Goal: Transaction & Acquisition: Download file/media

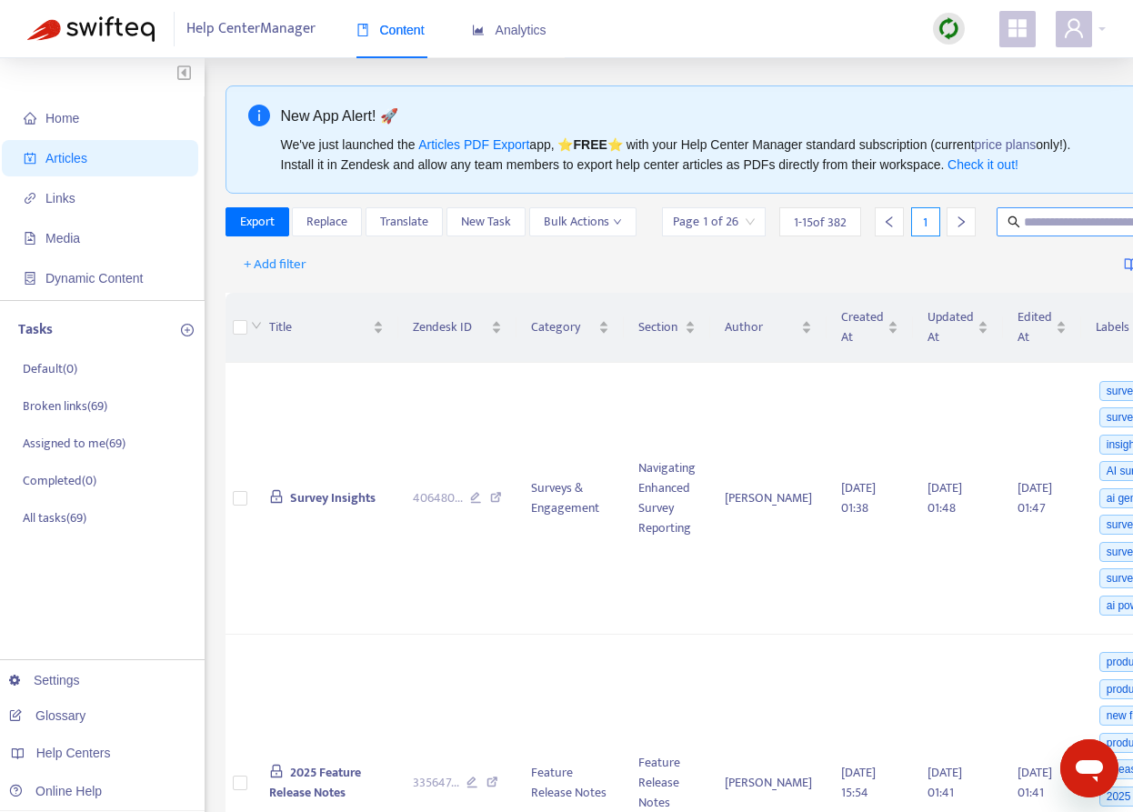
click at [1063, 224] on input "text" at bounding box center [1111, 222] width 175 height 20
type input "***"
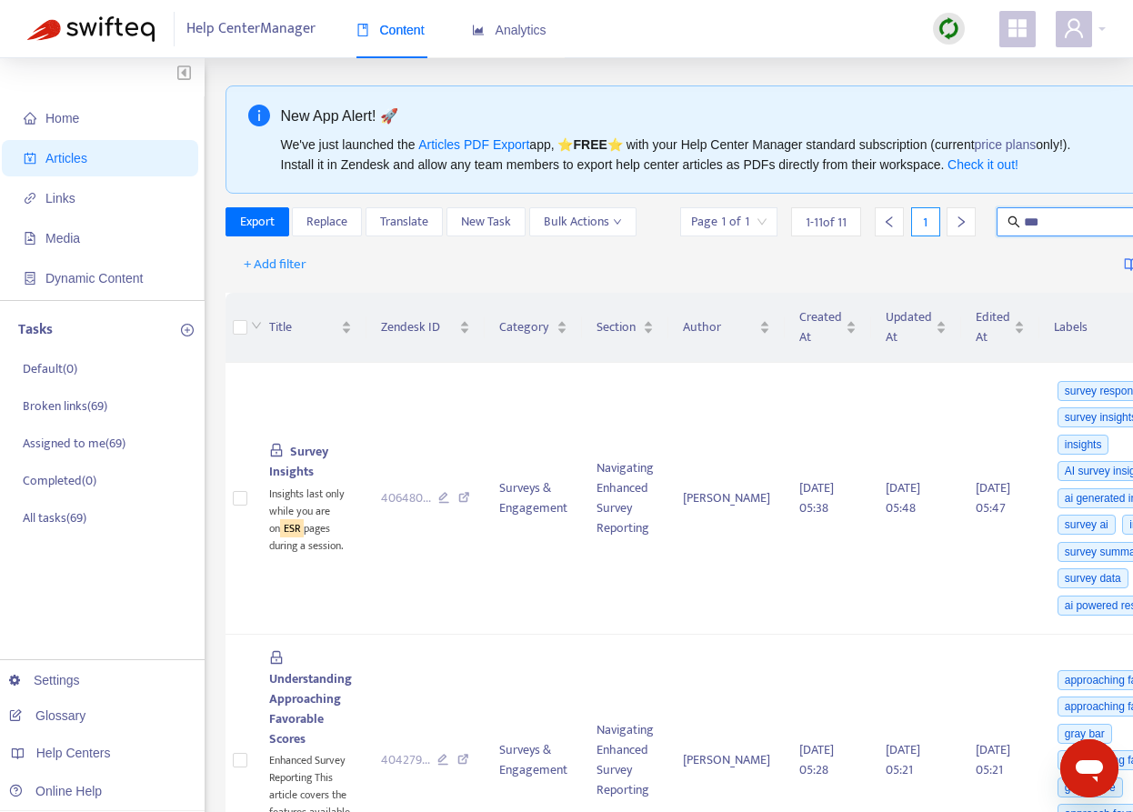
click at [1038, 220] on input "***" at bounding box center [1111, 222] width 175 height 20
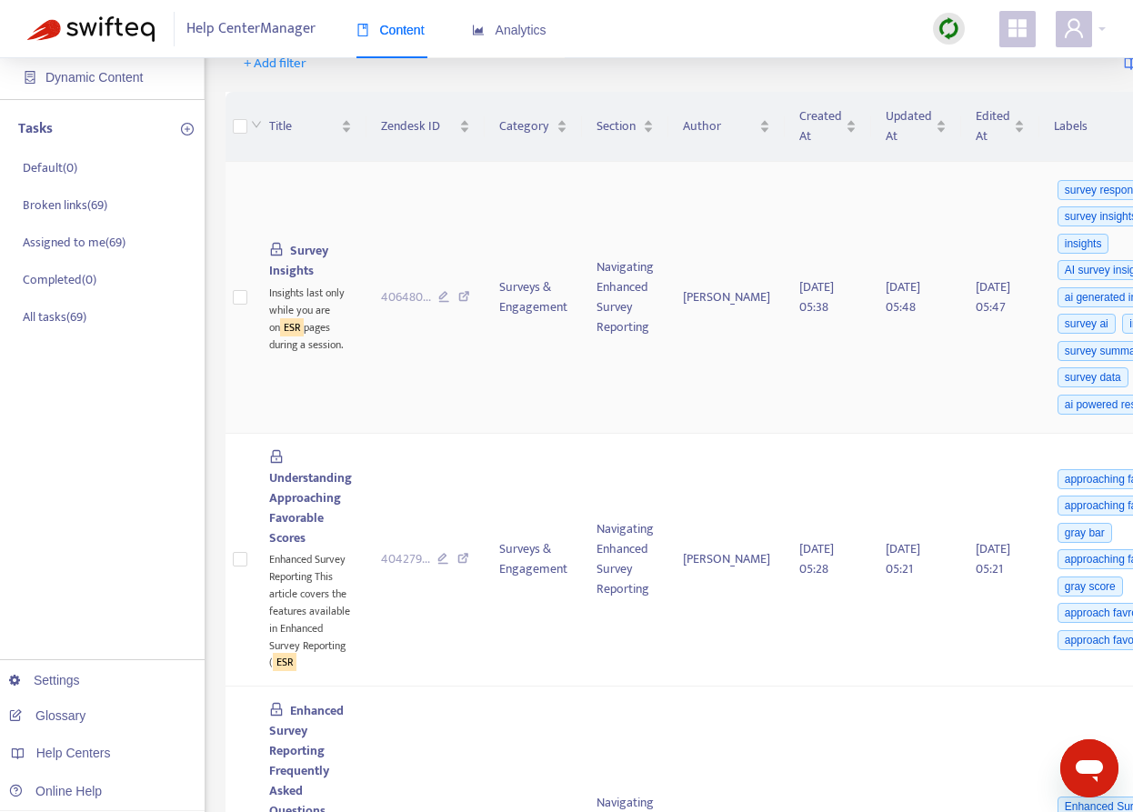
scroll to position [225, 0]
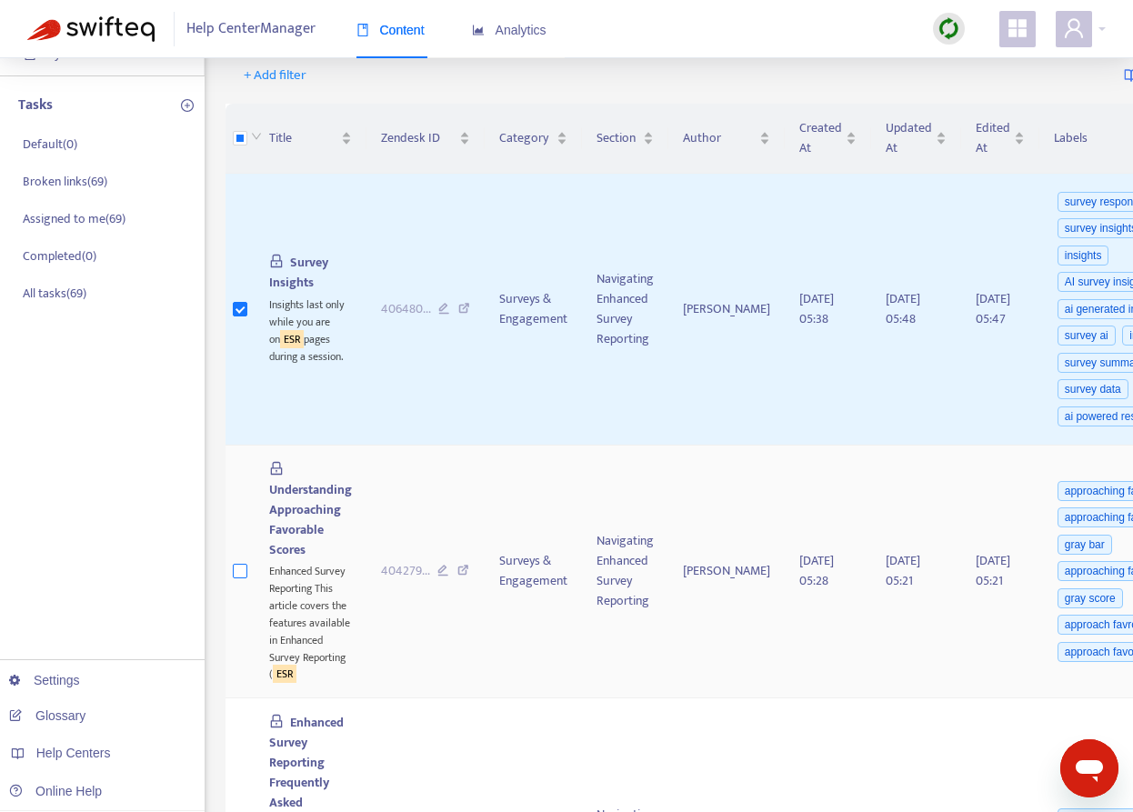
click at [245, 579] on label at bounding box center [240, 571] width 15 height 20
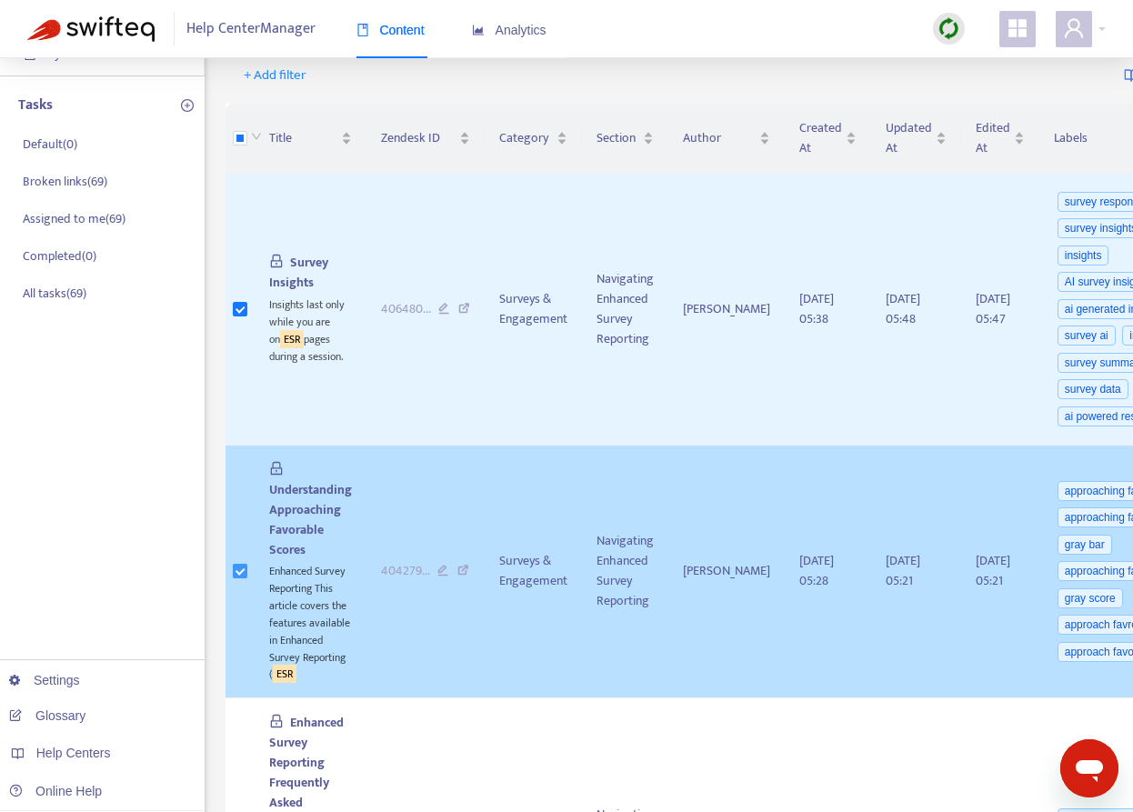
scroll to position [347, 0]
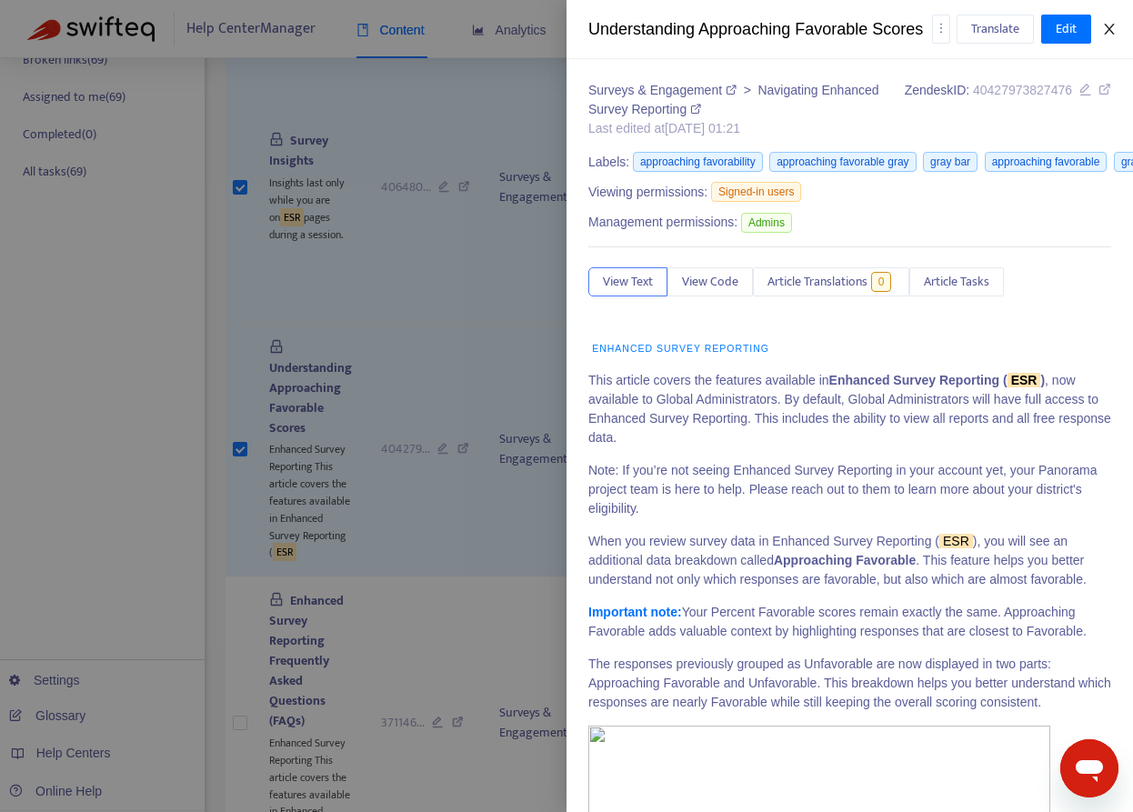
click at [1103, 24] on icon "close" at bounding box center [1110, 29] width 15 height 15
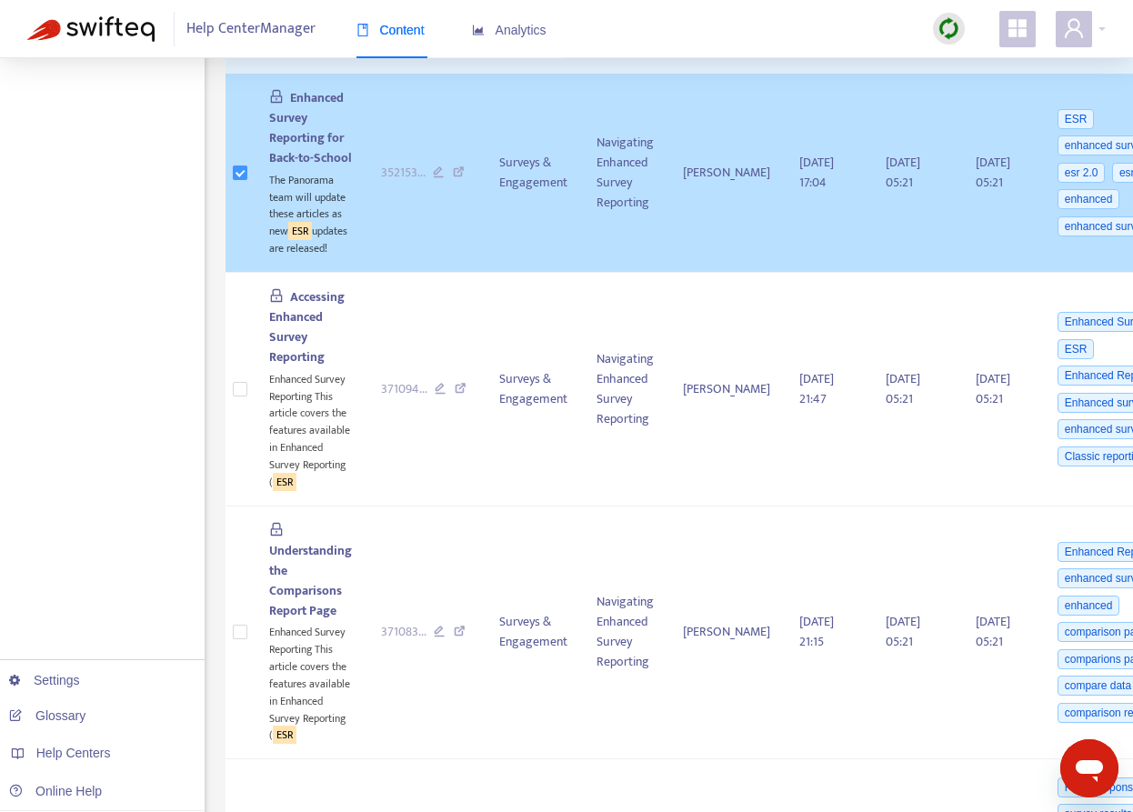
scroll to position [1167, 0]
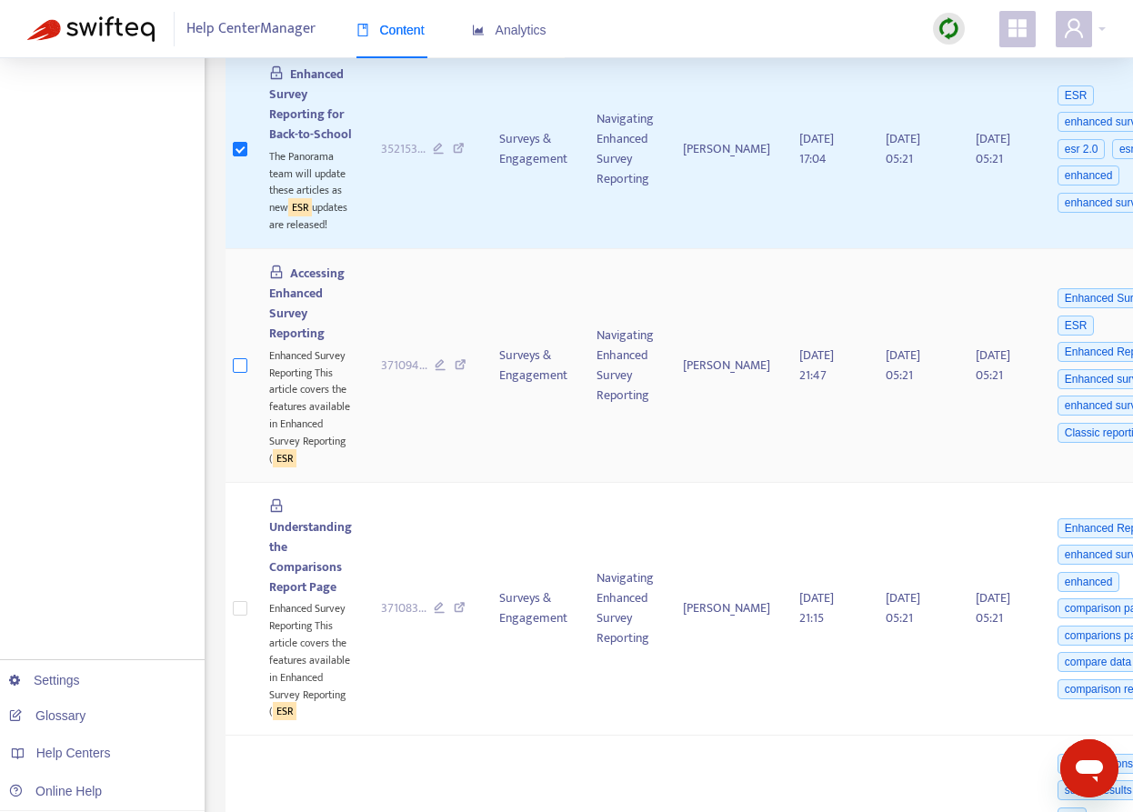
click at [238, 374] on label at bounding box center [240, 366] width 15 height 20
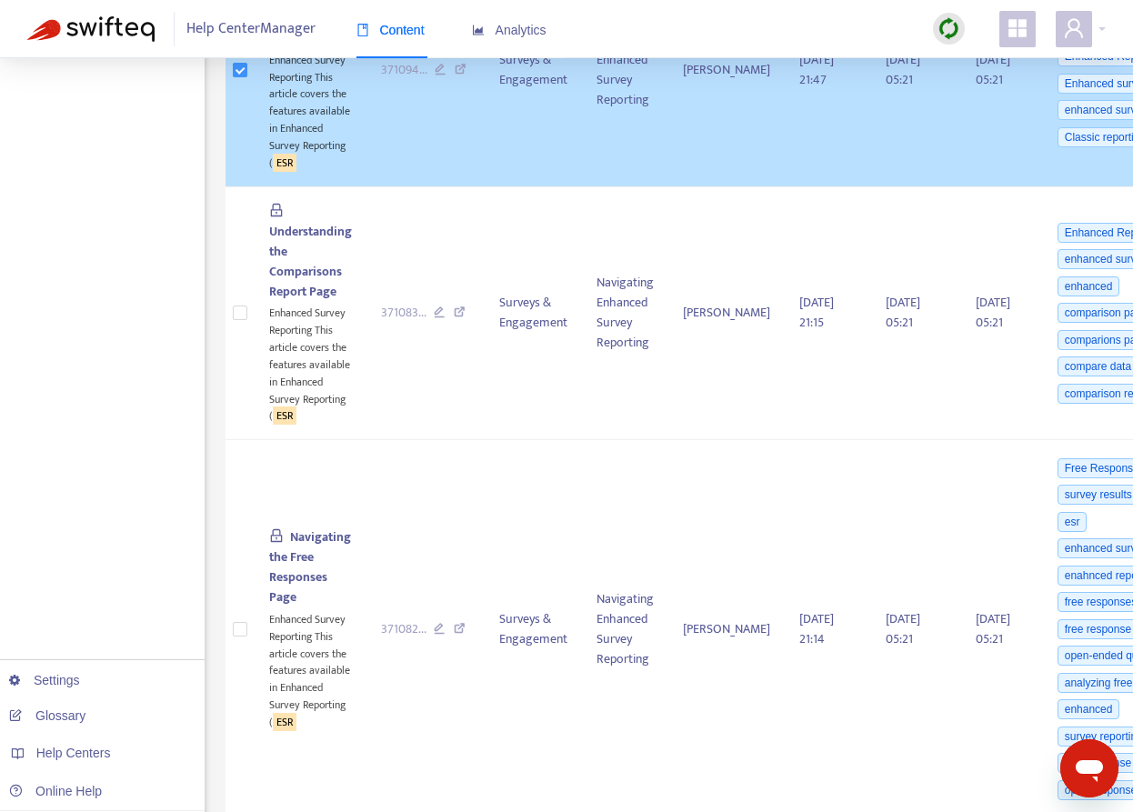
scroll to position [1500, 0]
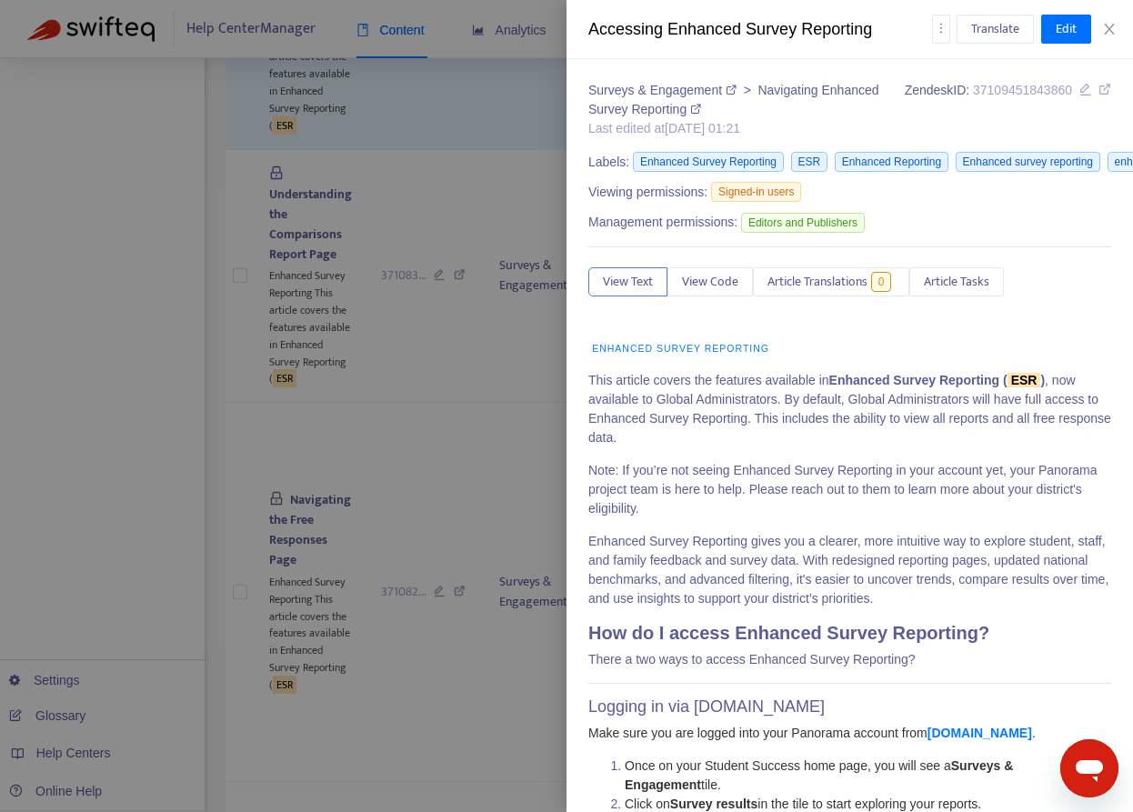
click at [238, 291] on div at bounding box center [566, 406] width 1133 height 812
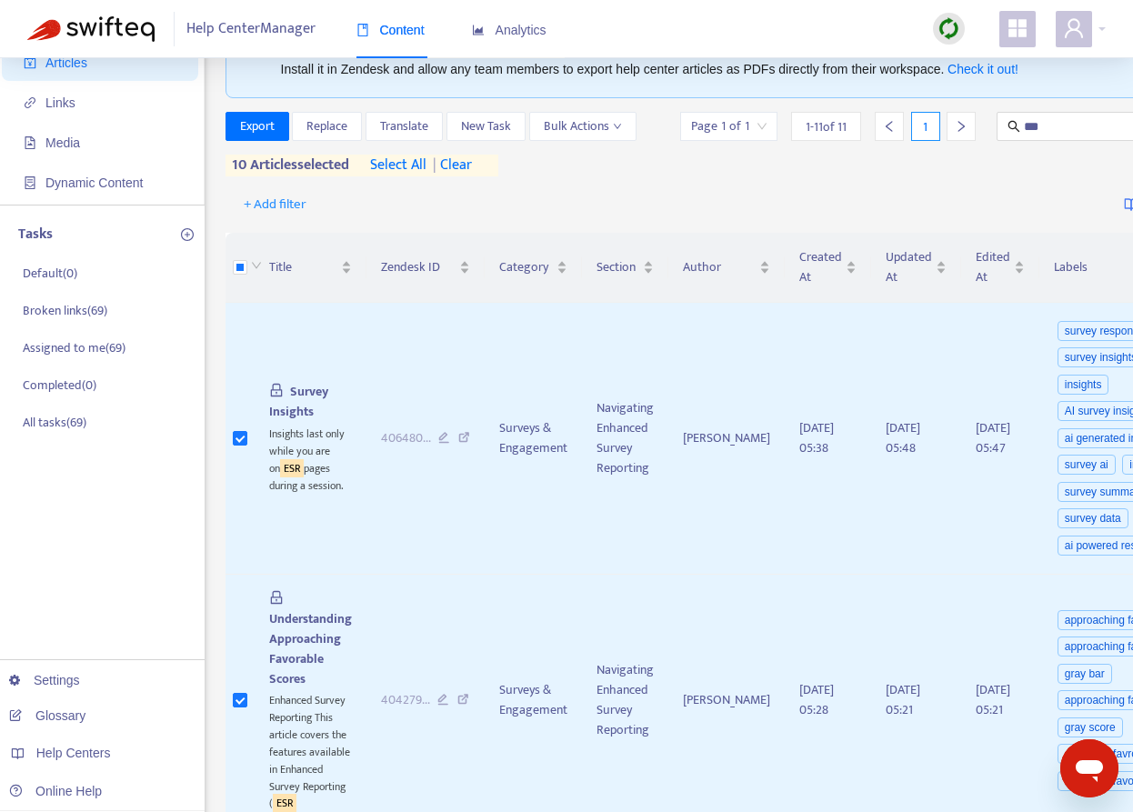
scroll to position [0, 0]
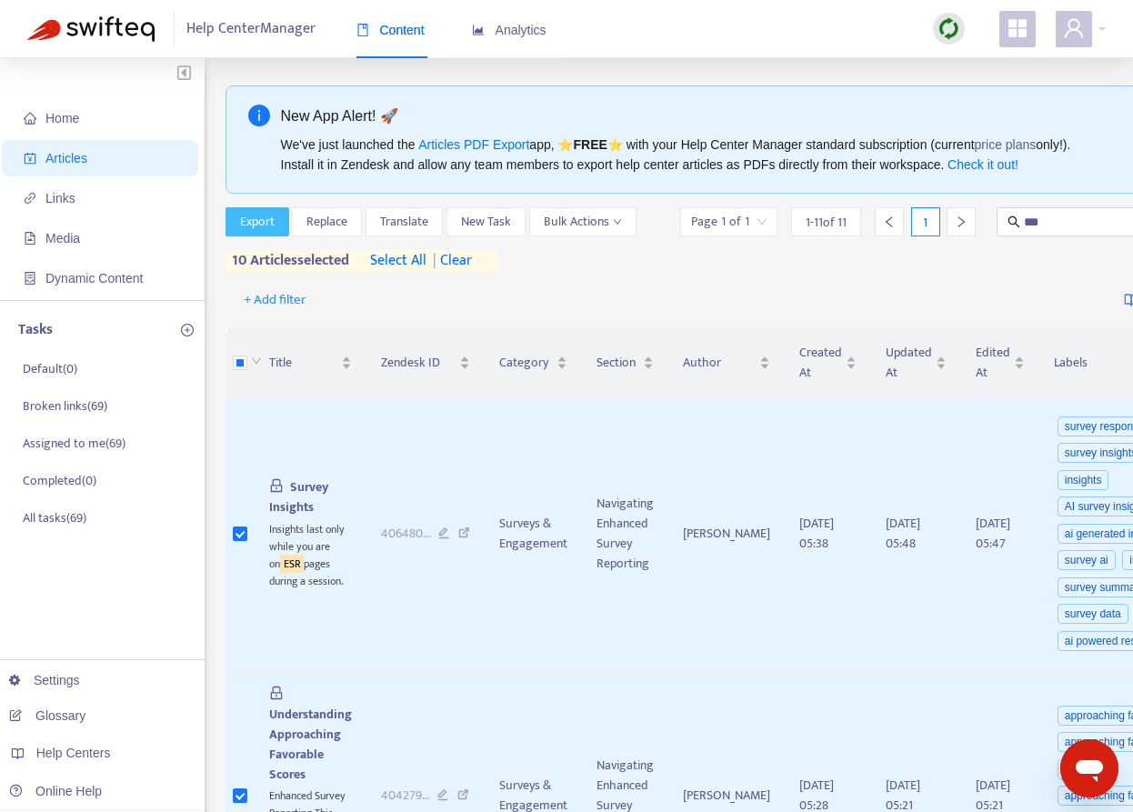
click at [258, 222] on span "Export" at bounding box center [257, 222] width 35 height 20
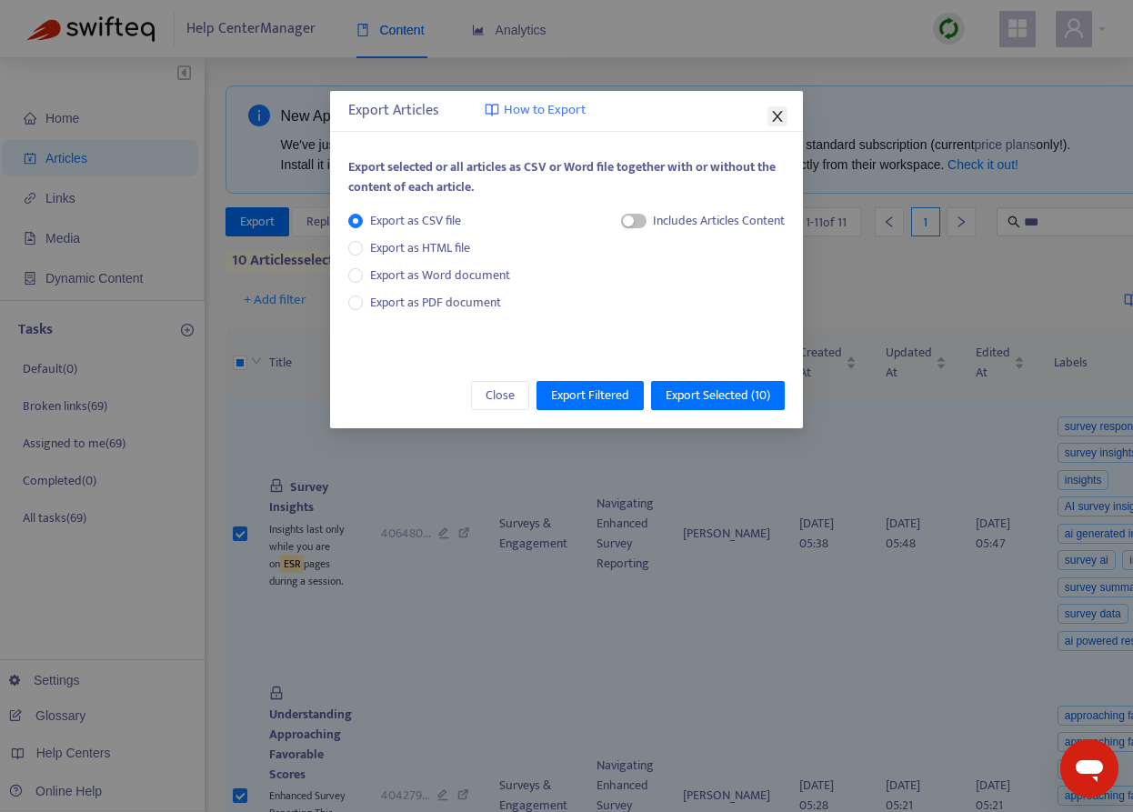
click at [771, 114] on icon "close" at bounding box center [778, 116] width 15 height 15
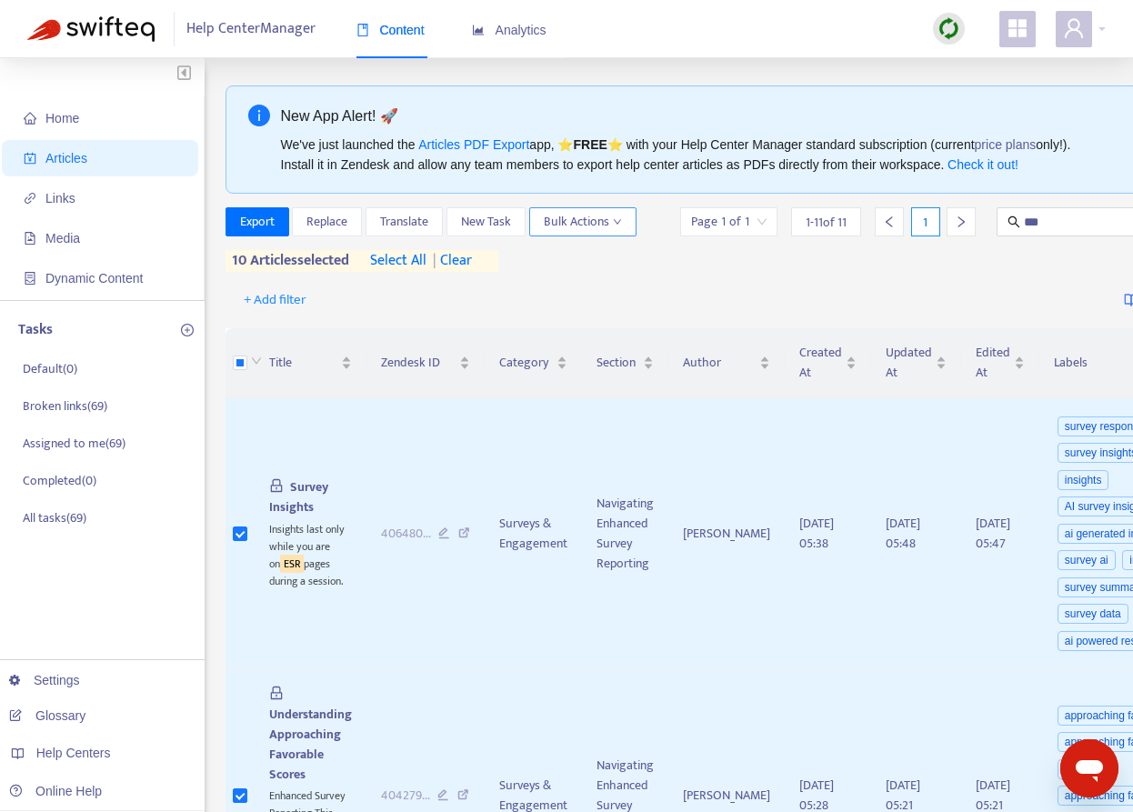
click at [566, 226] on span "Bulk Actions" at bounding box center [583, 222] width 78 height 20
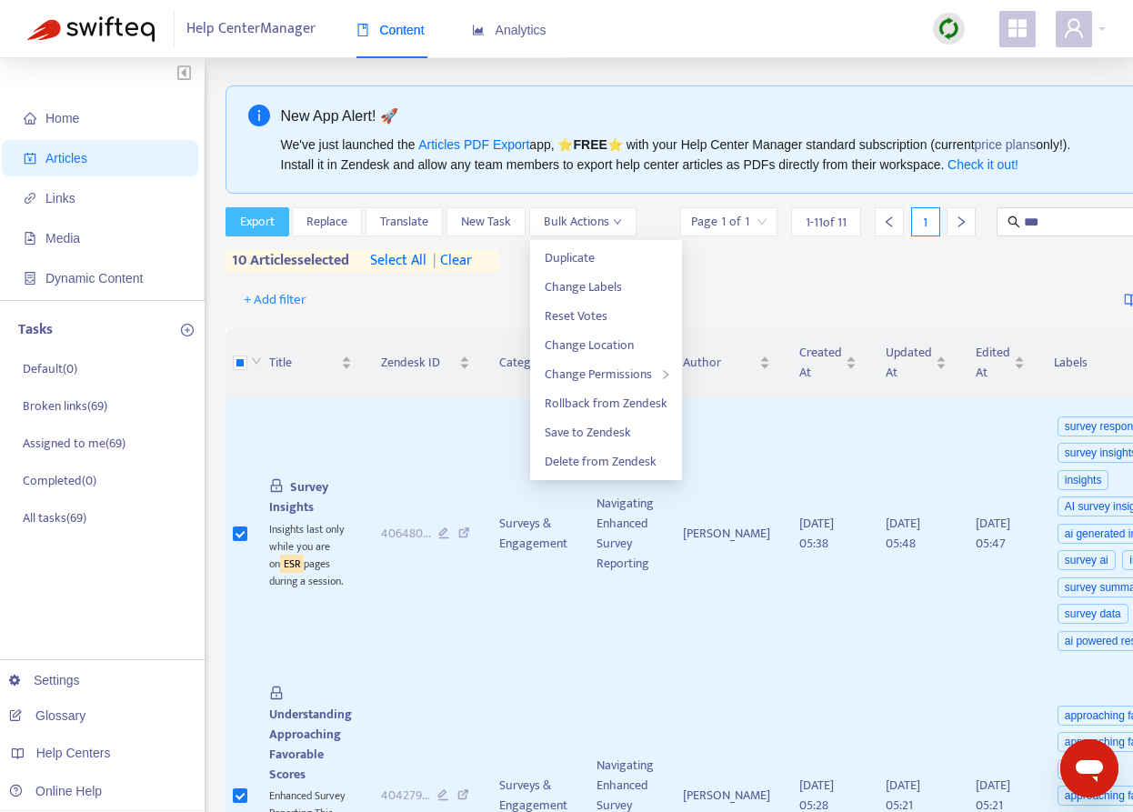
click at [257, 219] on span "Export" at bounding box center [257, 222] width 35 height 20
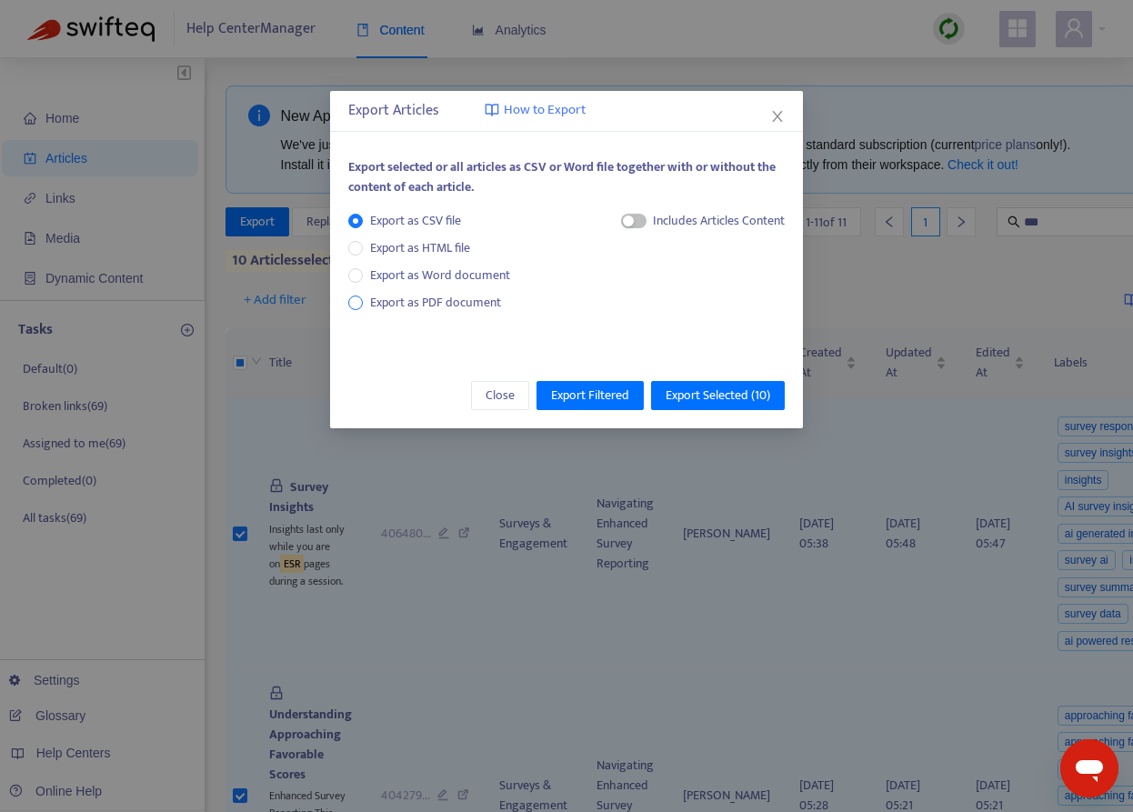
click at [447, 297] on span "Export as PDF document" at bounding box center [435, 302] width 131 height 21
click at [614, 217] on button "button" at bounding box center [616, 221] width 25 height 15
drag, startPoint x: 590, startPoint y: 387, endPoint x: 698, endPoint y: 389, distance: 107.4
click at [699, 389] on div "Close Export Filtered Export Selected ( 10 )" at bounding box center [566, 395] width 473 height 65
click at [698, 389] on span "Export Selected ( 10 )" at bounding box center [718, 396] width 105 height 20
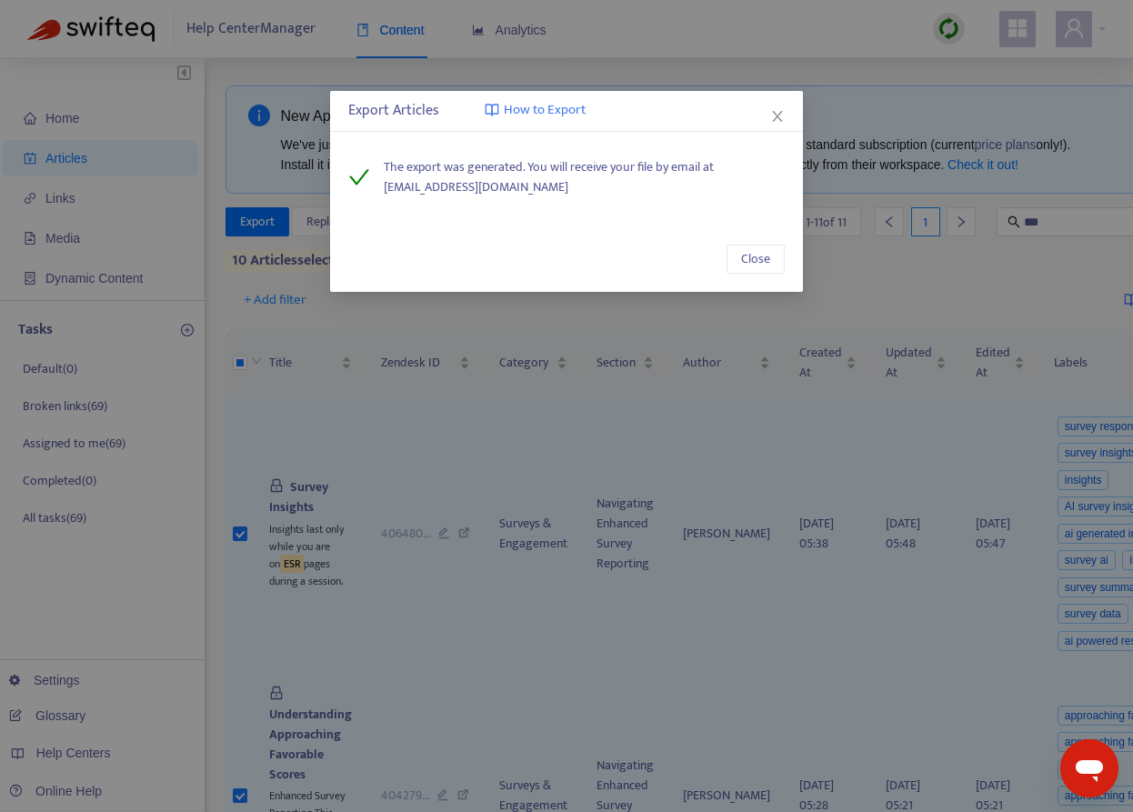
click at [737, 244] on div "Close" at bounding box center [566, 259] width 473 height 65
click at [758, 267] on span "Close" at bounding box center [755, 259] width 29 height 20
